Goal: Task Accomplishment & Management: Manage account settings

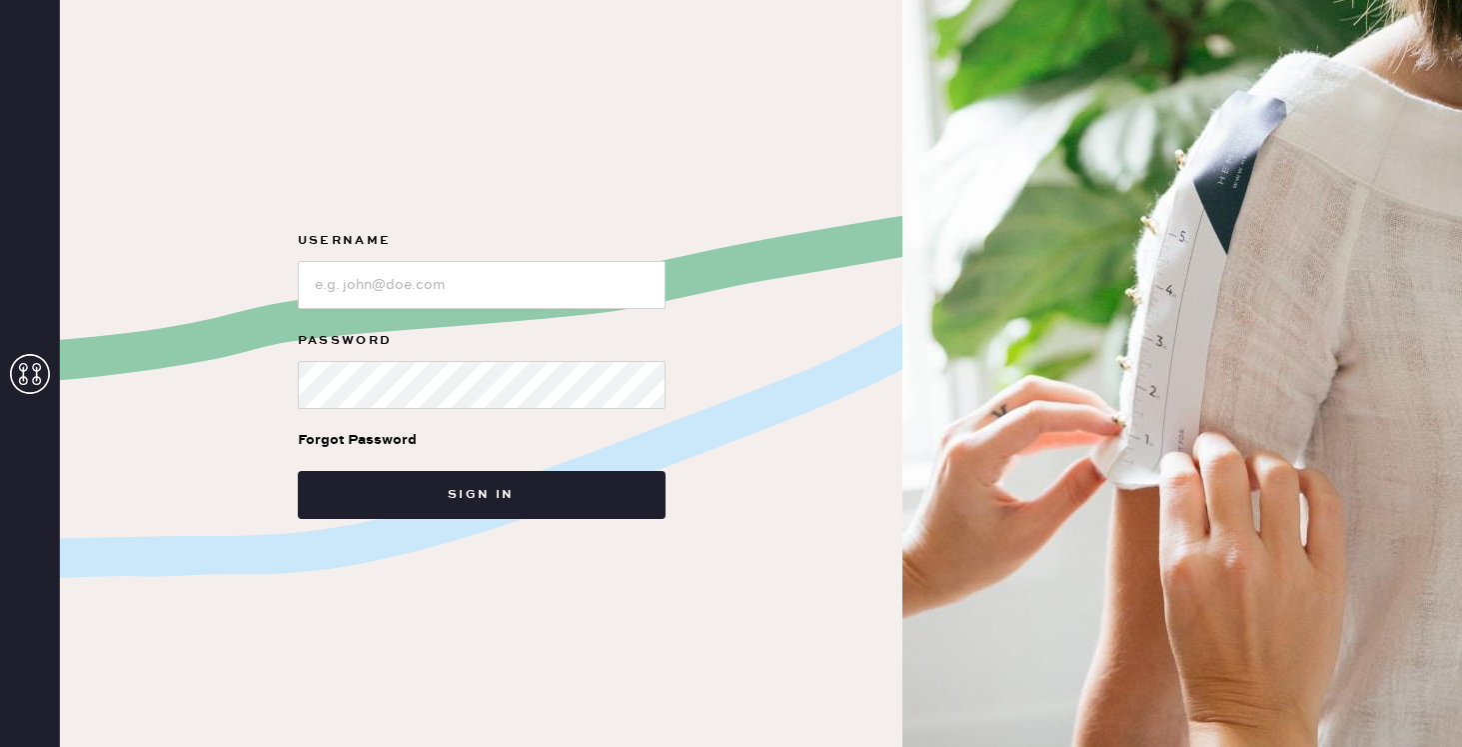
click at [20, 366] on icon at bounding box center [30, 374] width 40 height 40
click at [379, 277] on input "loginName" at bounding box center [482, 285] width 368 height 48
type input "r"
